Goal: Task Accomplishment & Management: Manage account settings

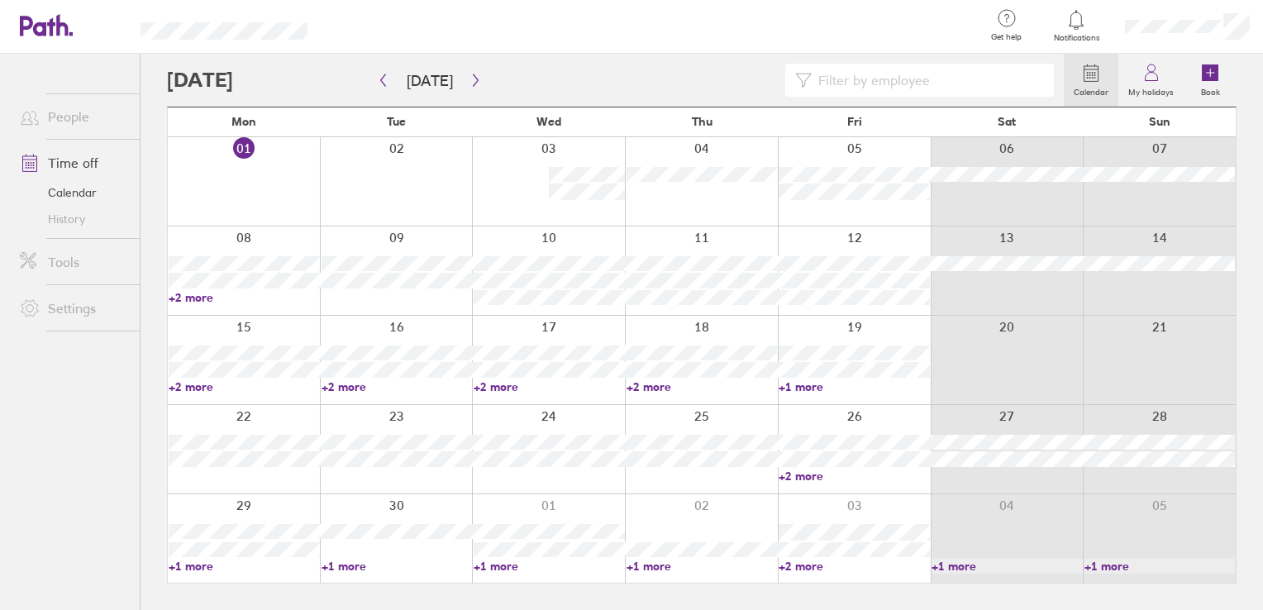
click at [790, 342] on div "Mon Tue Wed Thu Fri Sat Sun 01 02 03 04 05 06 07 08 09 10 11 12 13 14 +2 more 1…" at bounding box center [702, 345] width 1070 height 477
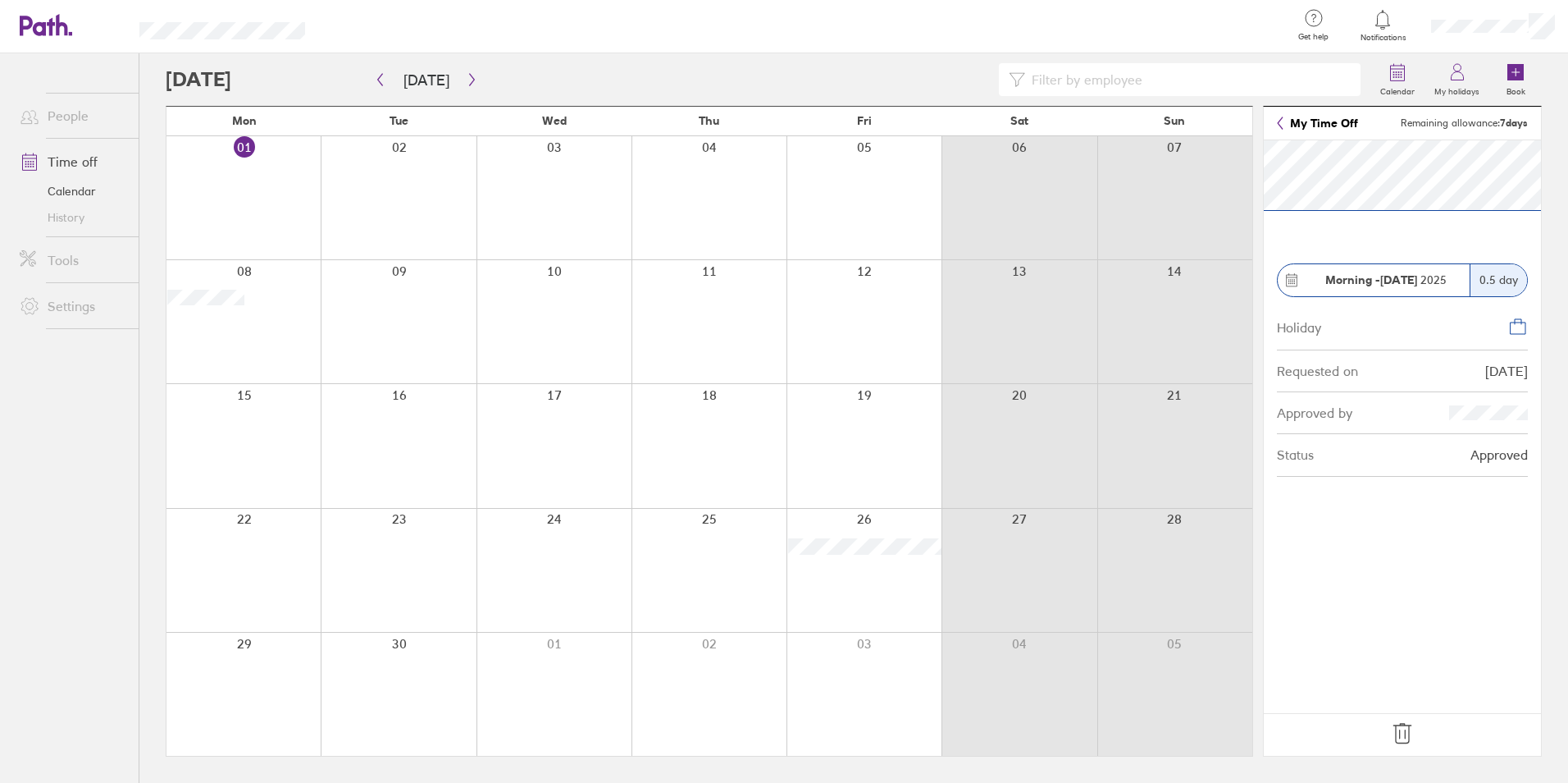
click at [1423, 735] on footer at bounding box center [1401, 734] width 277 height 43
click at [1399, 728] on icon at bounding box center [1402, 733] width 26 height 26
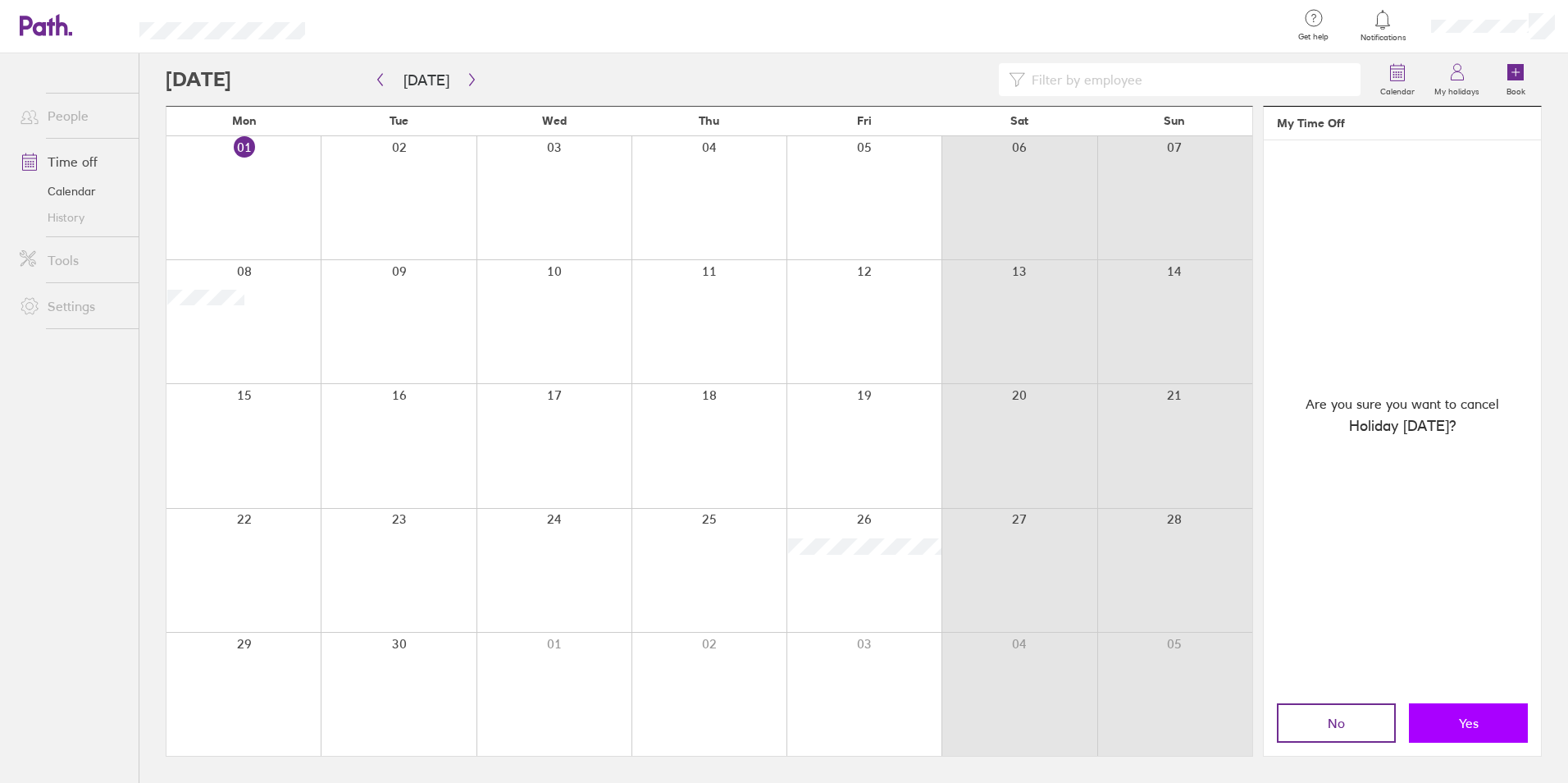
click at [1447, 709] on button "Yes" at bounding box center [1468, 723] width 119 height 40
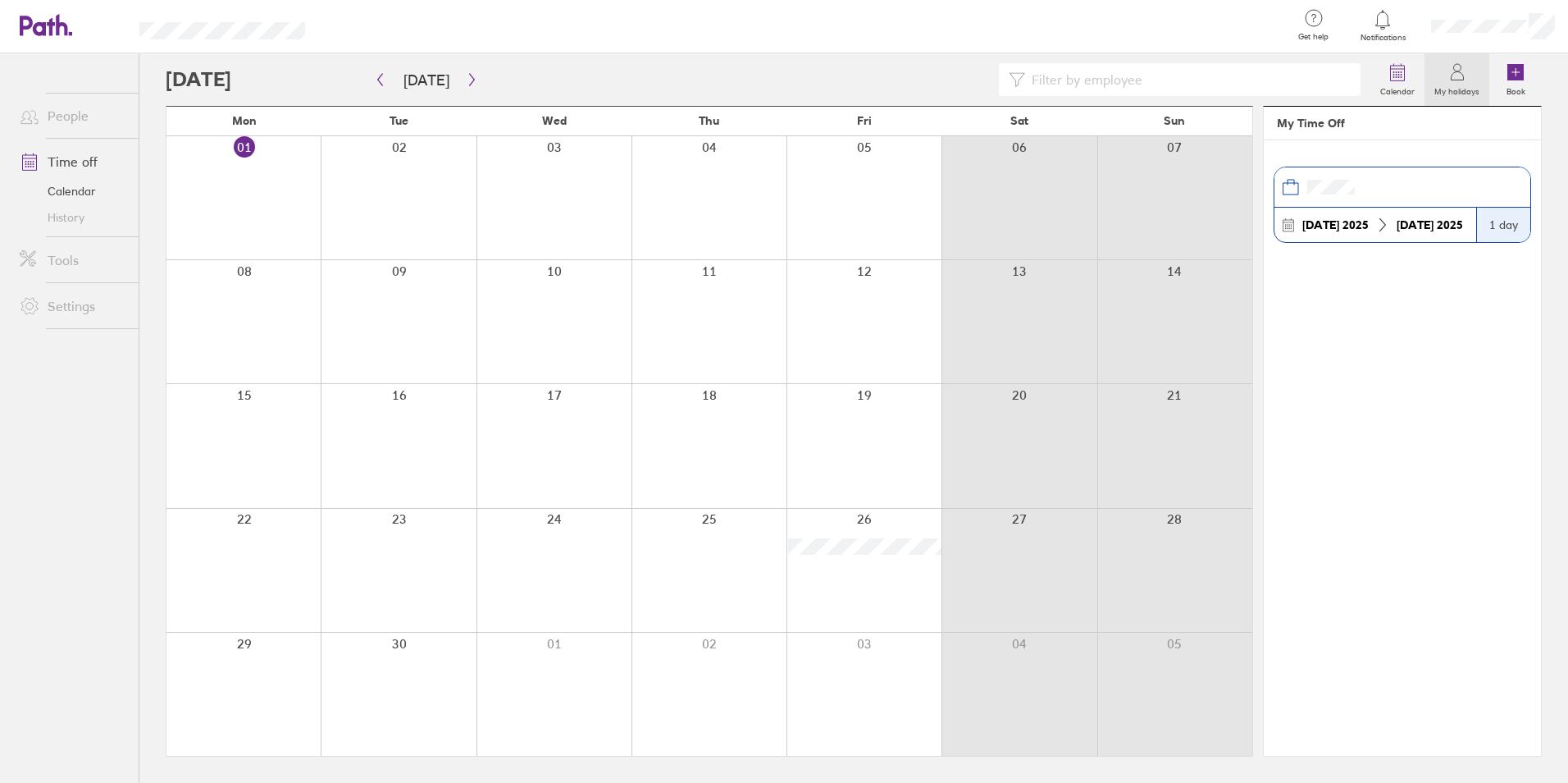
click at [1456, 82] on label "My holidays" at bounding box center [1456, 89] width 64 height 15
click at [422, 78] on button "[DATE]" at bounding box center [426, 79] width 72 height 27
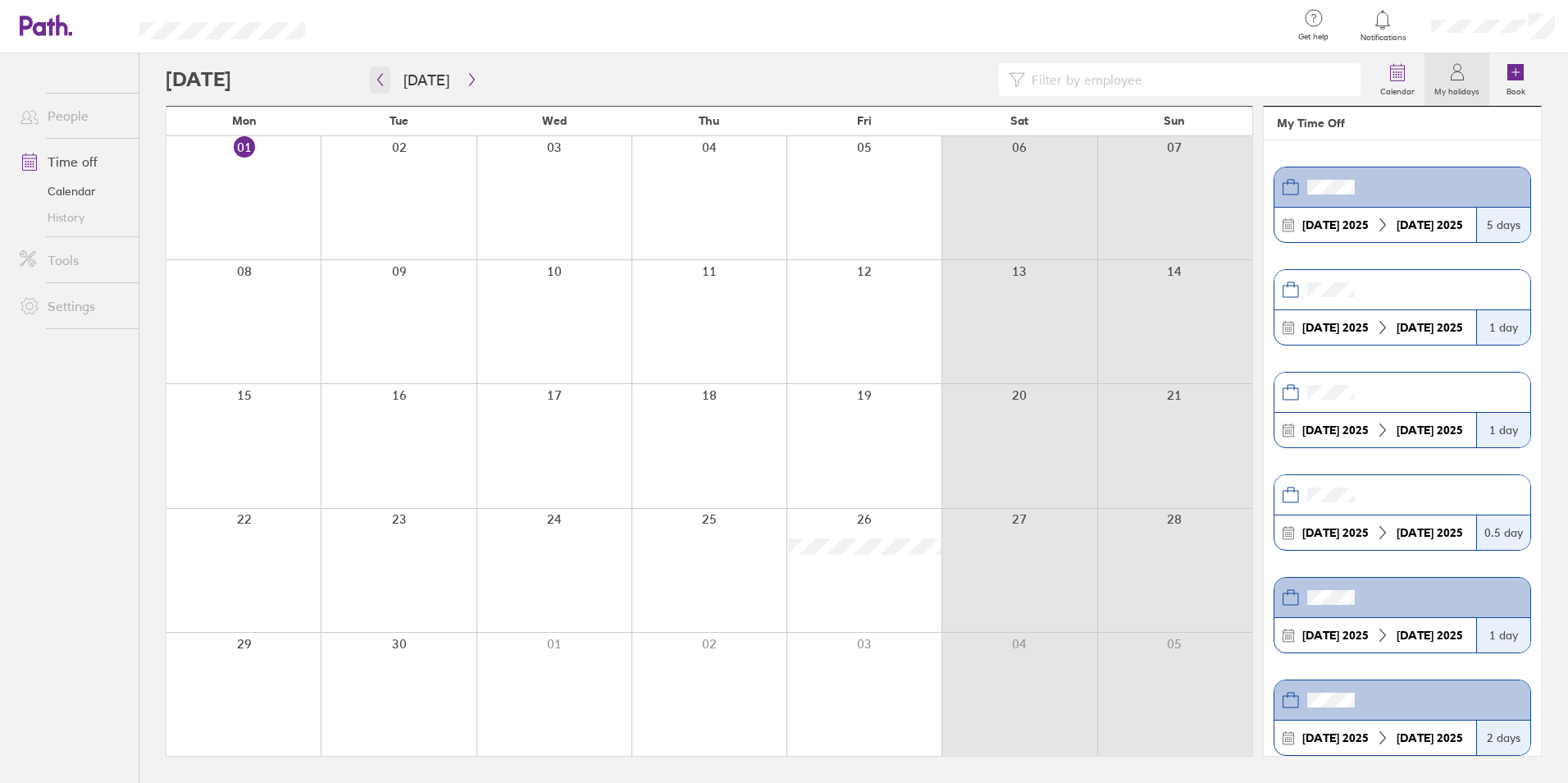
click at [378, 79] on icon "button" at bounding box center [380, 79] width 5 height 12
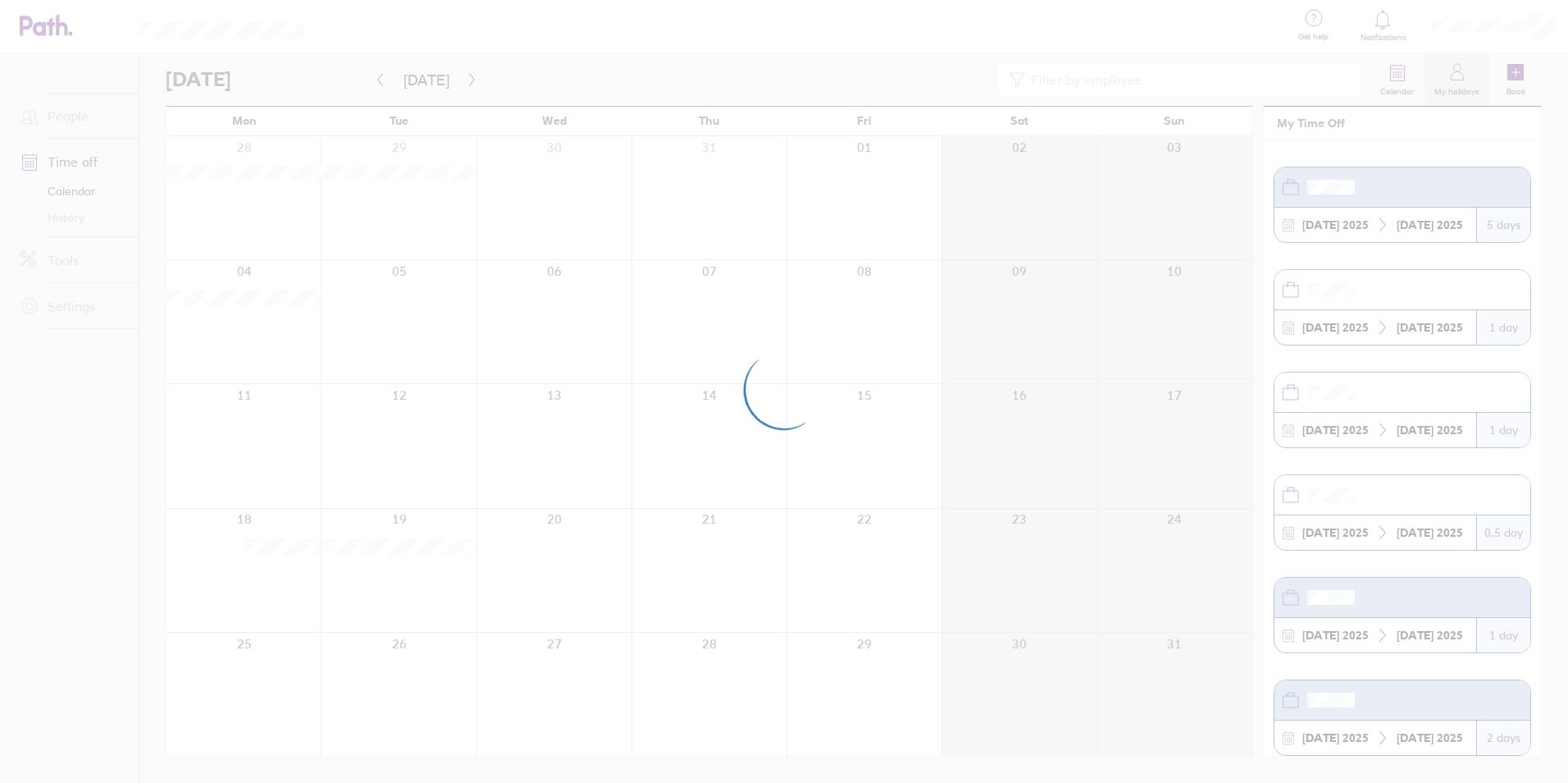
click at [490, 77] on div at bounding box center [784, 391] width 1568 height 783
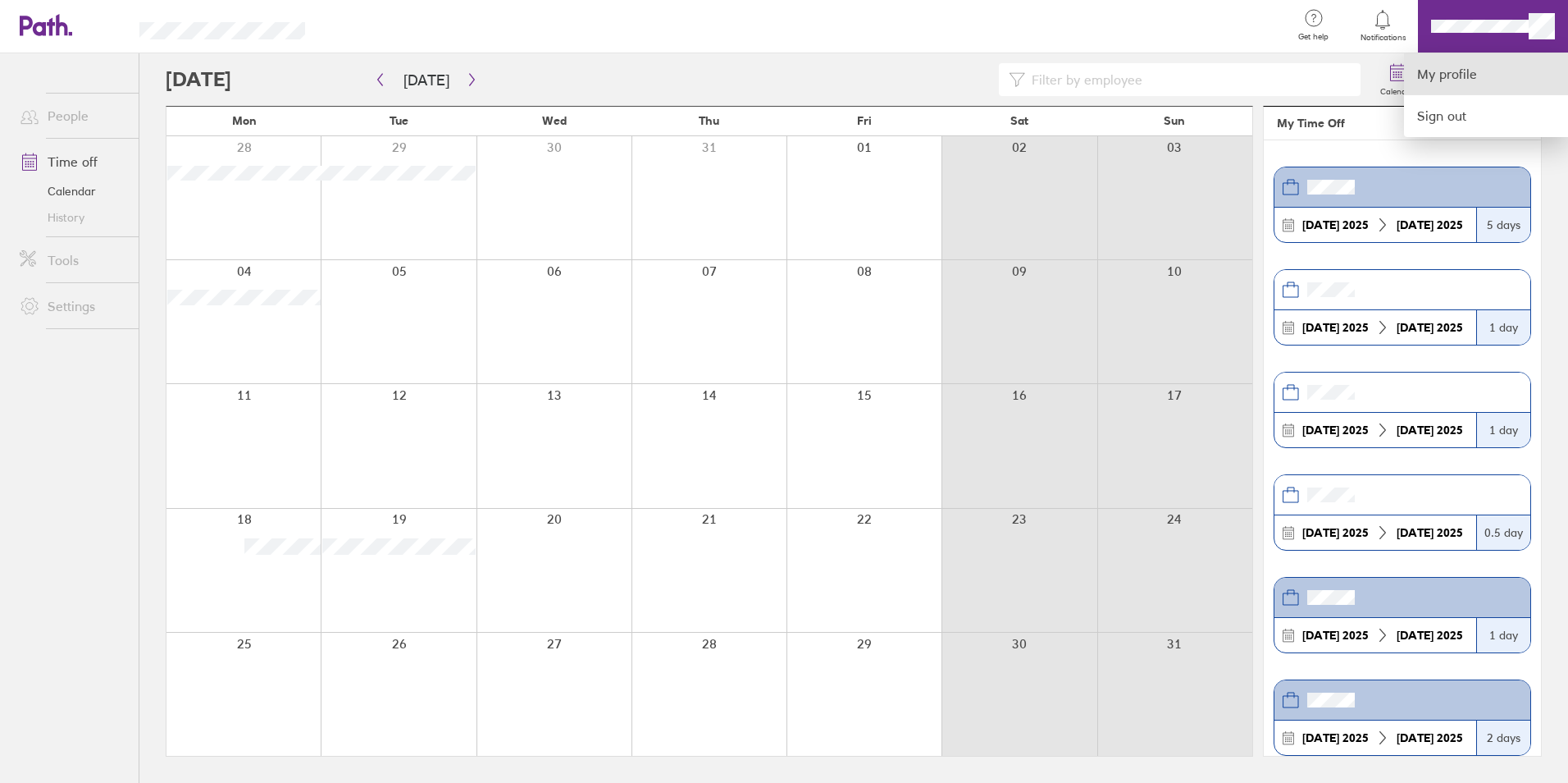
click at [1458, 71] on link "My profile" at bounding box center [1486, 74] width 164 height 42
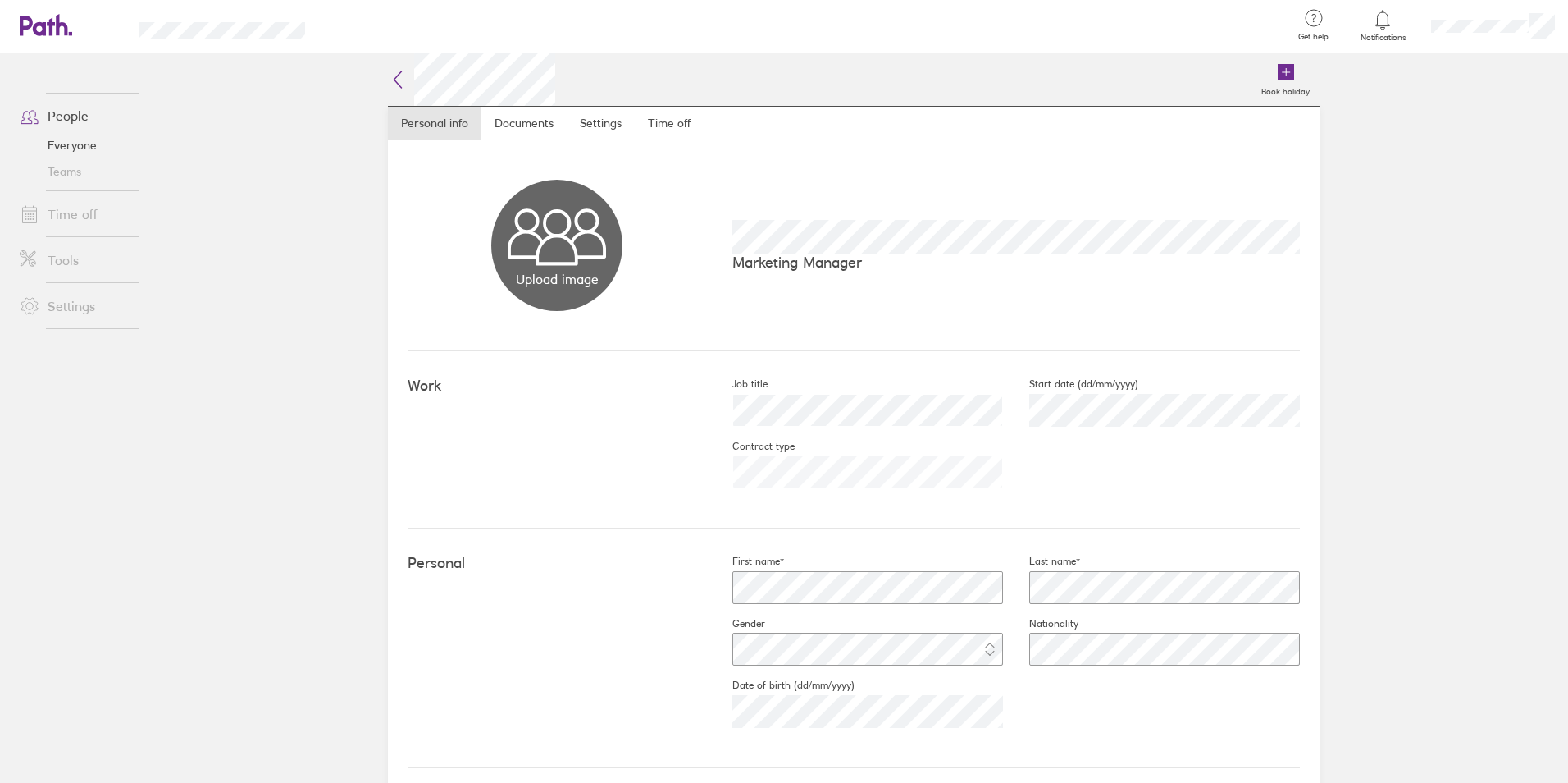
click at [402, 76] on h2 at bounding box center [471, 79] width 168 height 53
click at [394, 77] on icon at bounding box center [398, 79] width 20 height 20
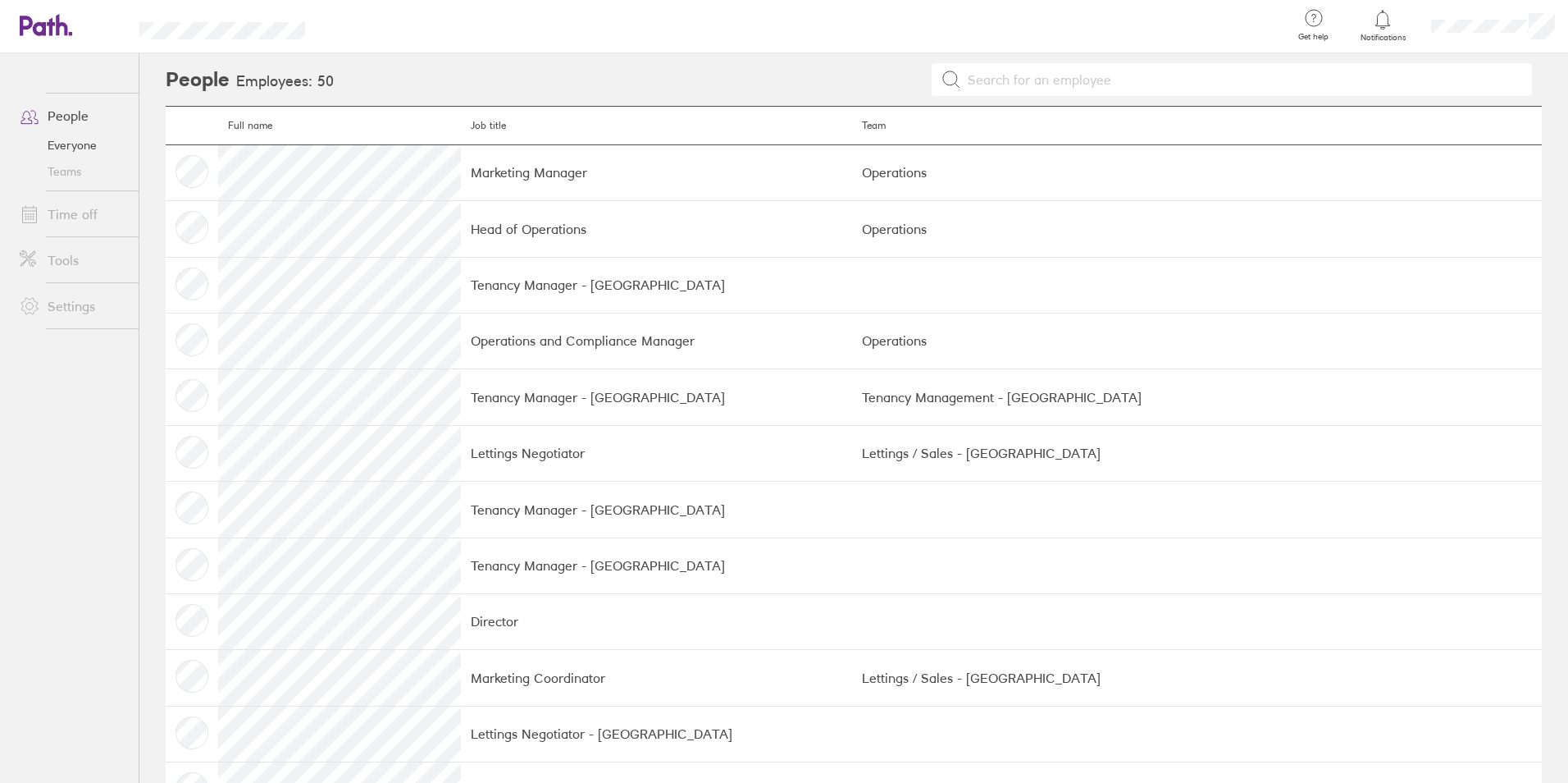
click at [75, 36] on header "Get help FAQs Contact us Notifications My profile Sign out" at bounding box center [784, 27] width 1568 height 54
click at [37, 29] on icon at bounding box center [46, 25] width 53 height 22
